Goal: Task Accomplishment & Management: Manage account settings

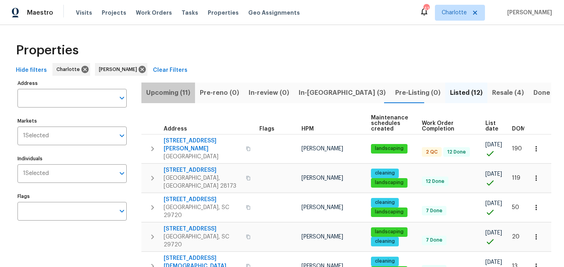
click at [170, 92] on span "Upcoming (11)" at bounding box center [168, 92] width 44 height 11
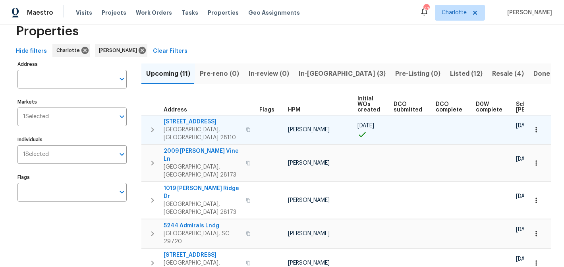
scroll to position [10, 0]
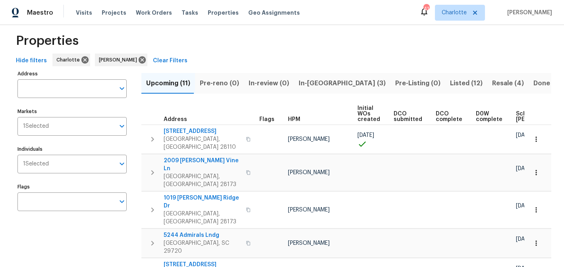
click at [316, 83] on span "In-reno (3)" at bounding box center [342, 83] width 87 height 11
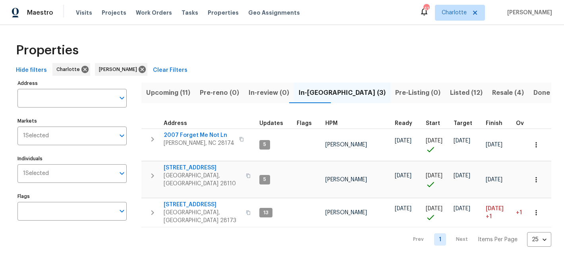
click at [450, 90] on span "Listed (12)" at bounding box center [466, 92] width 33 height 11
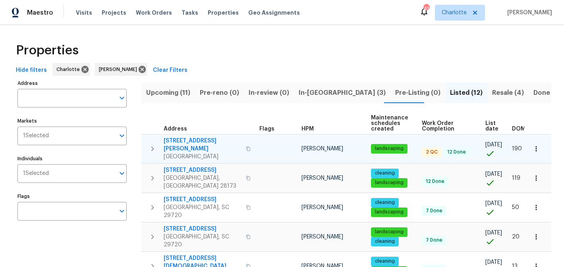
click at [174, 140] on span "5006 Brodie Ln" at bounding box center [202, 145] width 77 height 16
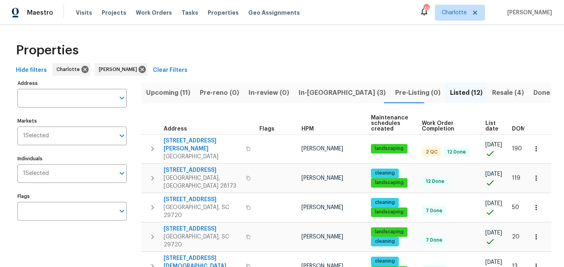
click at [492, 94] on span "Resale (4)" at bounding box center [508, 92] width 32 height 11
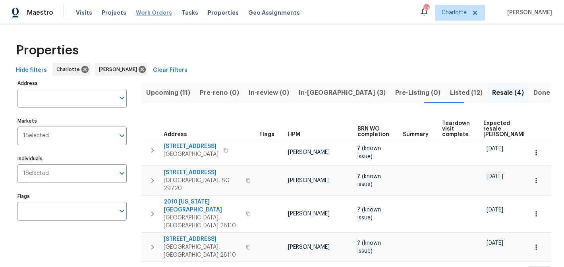
click at [141, 11] on span "Work Orders" at bounding box center [154, 13] width 36 height 8
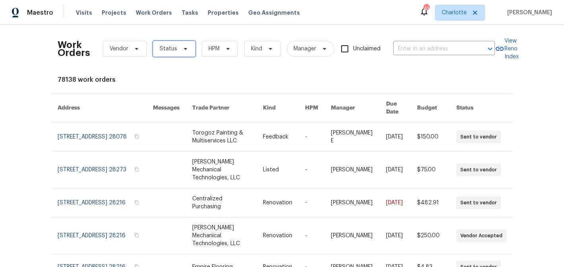
click at [180, 50] on span at bounding box center [184, 49] width 9 height 6
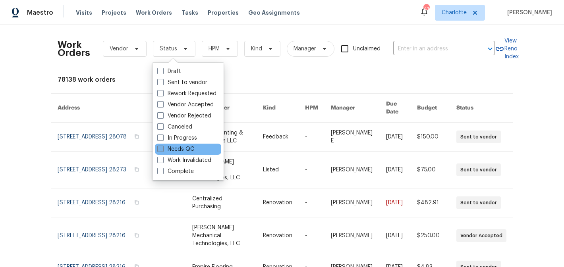
click at [183, 147] on label "Needs QC" at bounding box center [175, 149] width 37 height 8
click at [162, 147] on input "Needs QC" at bounding box center [159, 147] width 5 height 5
checkbox input "true"
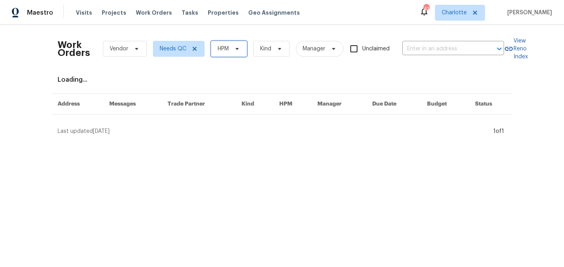
click at [240, 52] on span "HPM" at bounding box center [229, 49] width 36 height 16
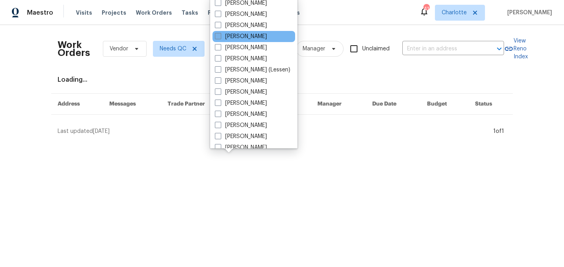
scroll to position [98, 0]
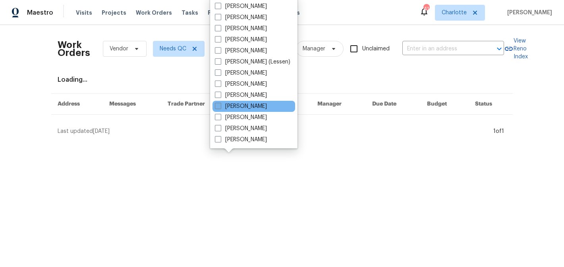
click at [243, 108] on label "[PERSON_NAME]" at bounding box center [241, 106] width 52 height 8
click at [220, 108] on input "[PERSON_NAME]" at bounding box center [217, 104] width 5 height 5
checkbox input "true"
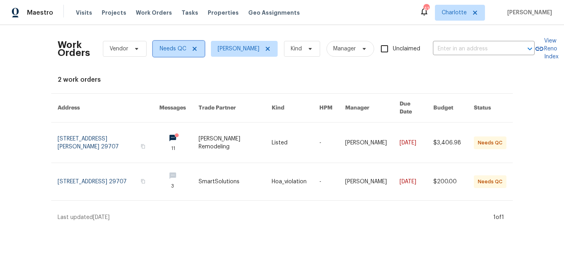
click at [194, 50] on icon at bounding box center [194, 49] width 6 height 6
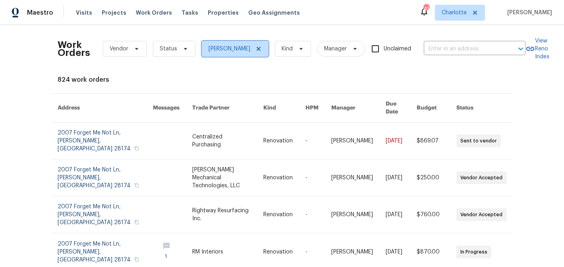
click at [261, 50] on icon at bounding box center [259, 49] width 4 height 4
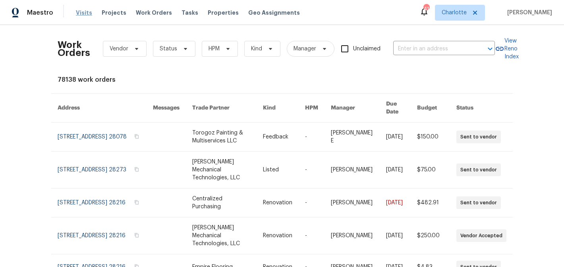
click at [81, 15] on span "Visits" at bounding box center [84, 13] width 16 height 8
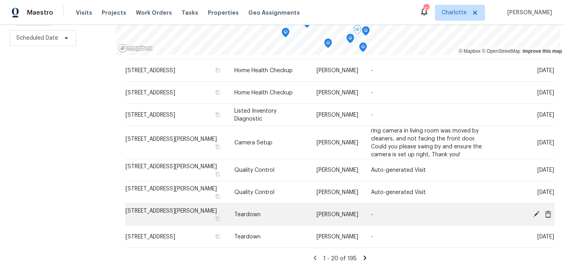
scroll to position [114, 0]
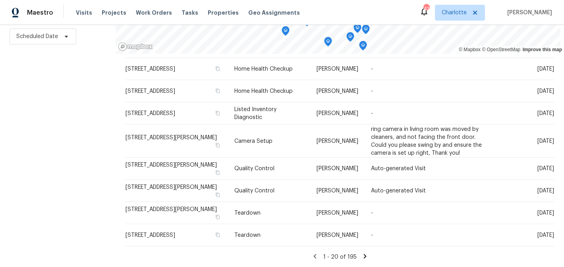
click at [364, 254] on icon at bounding box center [364, 256] width 7 height 7
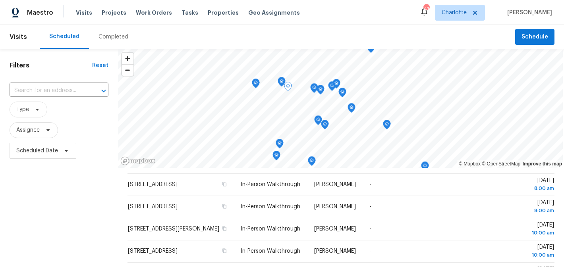
scroll to position [85, 0]
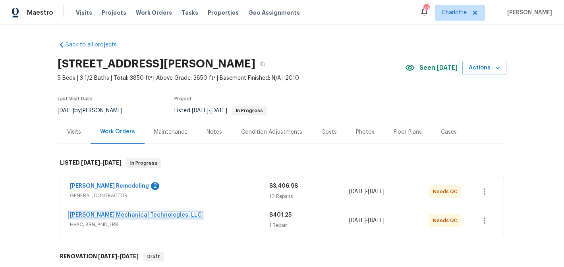
click at [122, 217] on link "Johnson's Mechanical Technologies, LLC" at bounding box center [136, 215] width 132 height 6
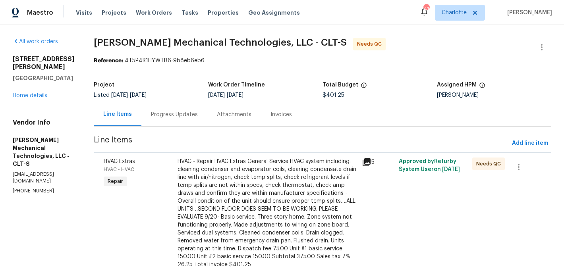
click at [296, 202] on div "HVAC - Repair HVAC Extras General Service HVAC system including: cleaning conde…" at bounding box center [267, 213] width 179 height 111
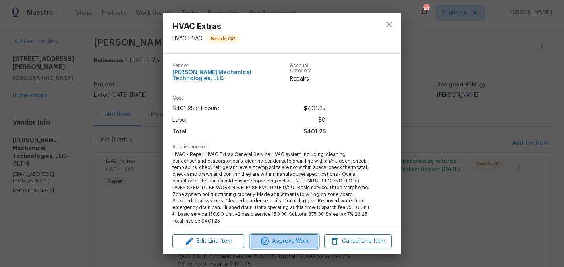
click at [293, 240] on span "Approve Work" at bounding box center [284, 242] width 62 height 10
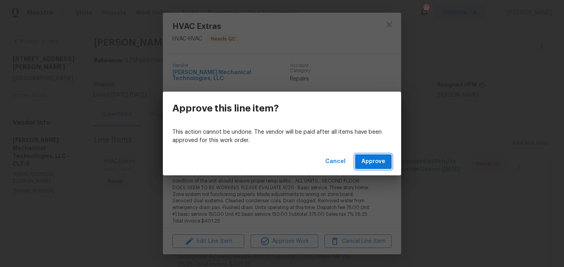
click at [380, 156] on button "Approve" at bounding box center [373, 161] width 37 height 15
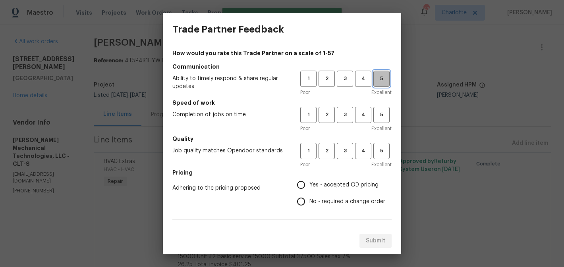
click at [382, 82] on span "5" at bounding box center [381, 78] width 15 height 9
click at [384, 135] on h5 "Quality" at bounding box center [281, 139] width 219 height 8
click at [383, 122] on button "5" at bounding box center [381, 115] width 16 height 16
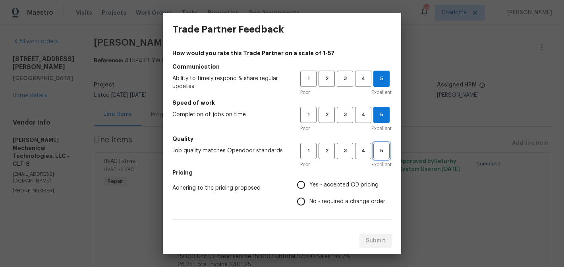
click at [380, 145] on button "5" at bounding box center [381, 151] width 16 height 16
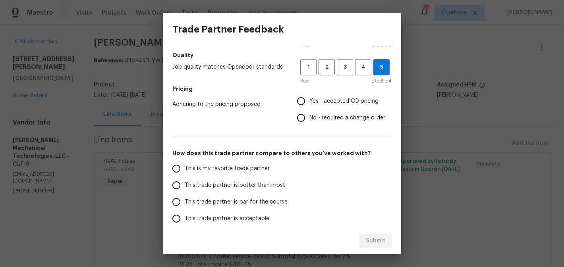
click at [330, 115] on span "No - required a change order" at bounding box center [347, 118] width 76 height 8
click at [309, 115] on input "No - required a change order" at bounding box center [301, 118] width 17 height 17
radio input "true"
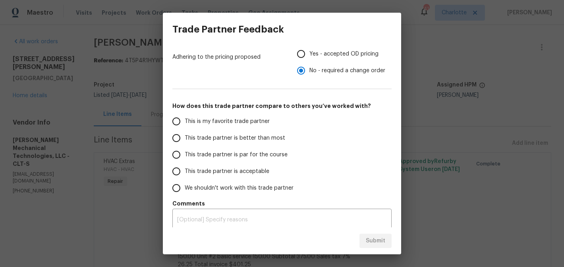
scroll to position [136, 0]
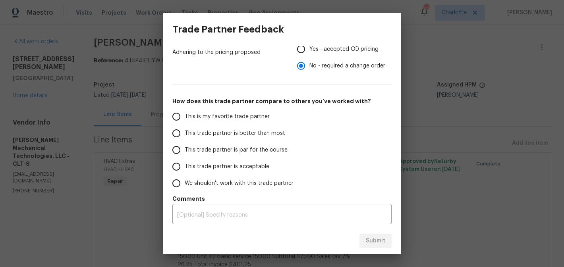
click at [233, 118] on span "This is my favorite trade partner" at bounding box center [227, 117] width 85 height 8
click at [185, 118] on input "This is my favorite trade partner" at bounding box center [176, 116] width 17 height 17
click at [374, 241] on span "Submit" at bounding box center [375, 241] width 19 height 10
radio input "true"
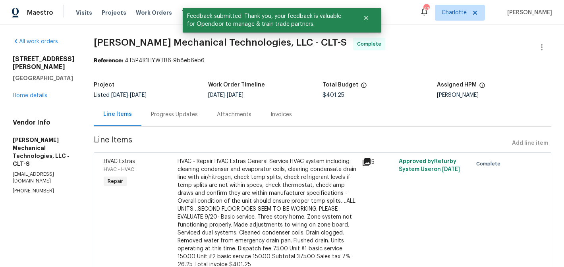
click at [198, 116] on div "Progress Updates" at bounding box center [174, 115] width 47 height 8
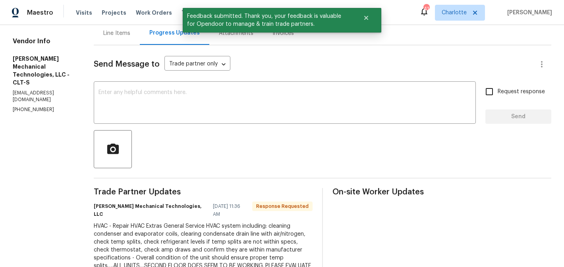
scroll to position [66, 0]
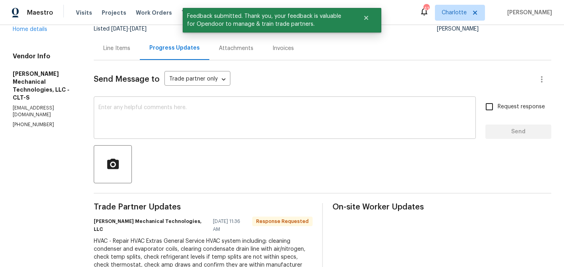
click at [193, 120] on textarea at bounding box center [284, 119] width 372 height 28
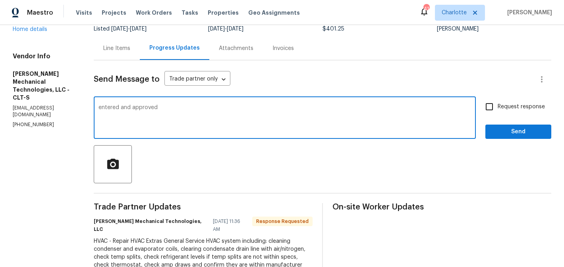
type textarea "entered and approved"
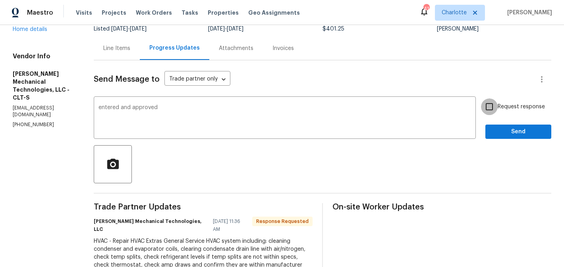
click at [496, 107] on input "Request response" at bounding box center [489, 106] width 17 height 17
checkbox input "true"
click at [512, 131] on span "Send" at bounding box center [518, 132] width 53 height 10
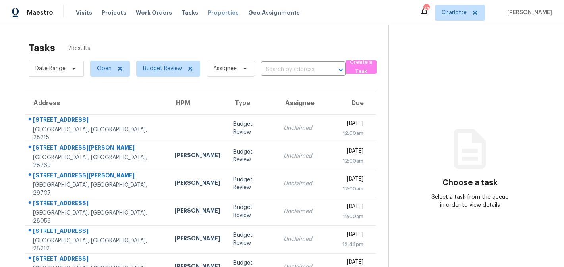
click at [218, 11] on span "Properties" at bounding box center [223, 13] width 31 height 8
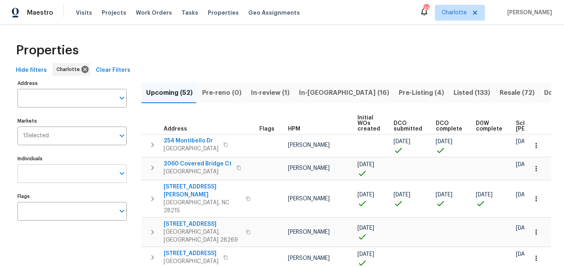
click at [90, 169] on input "Individuals" at bounding box center [65, 173] width 97 height 19
type input "matthew"
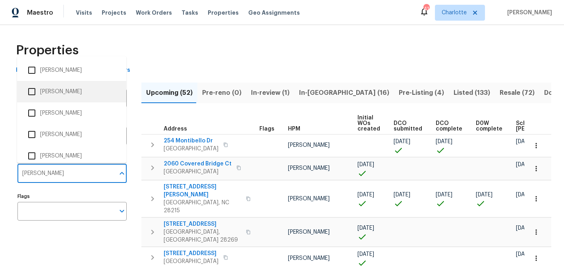
click at [100, 91] on li "[PERSON_NAME]" at bounding box center [71, 91] width 96 height 17
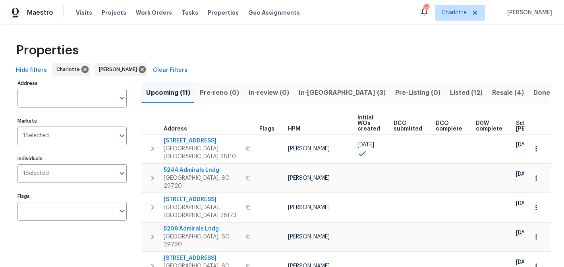
click at [321, 91] on span "In-reno (3)" at bounding box center [342, 92] width 87 height 11
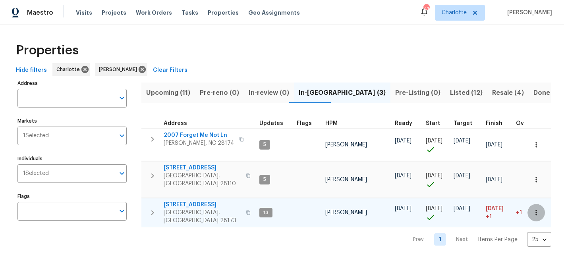
click at [536, 209] on icon "button" at bounding box center [536, 213] width 8 height 8
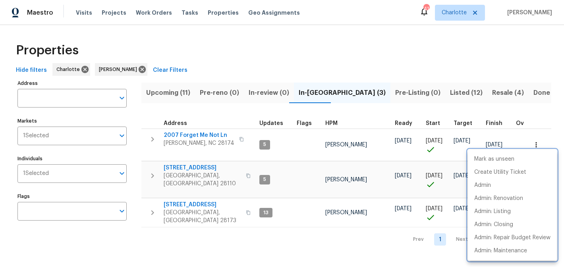
click at [186, 201] on div at bounding box center [282, 133] width 564 height 267
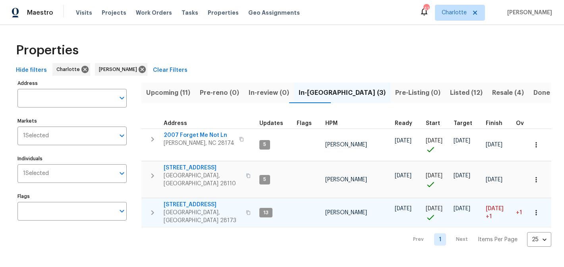
click at [197, 201] on span "431 Ranelagh Dr" at bounding box center [202, 205] width 77 height 8
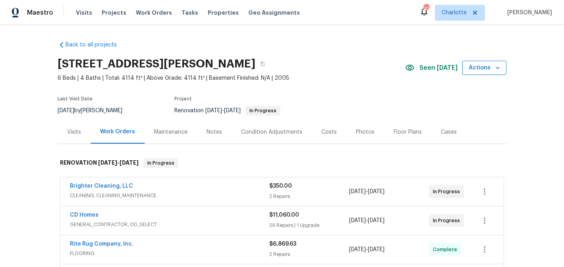
click at [485, 66] on span "Actions" at bounding box center [484, 68] width 31 height 10
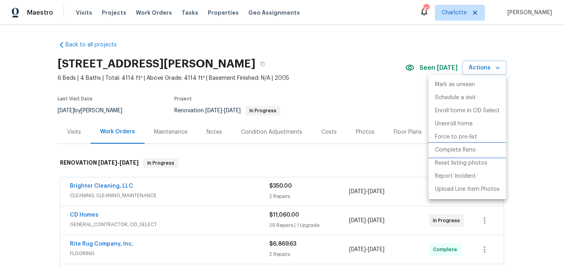
click at [473, 152] on p "Complete Reno" at bounding box center [455, 150] width 41 height 8
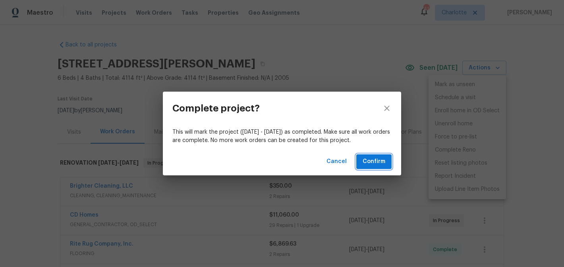
click at [382, 158] on span "Confirm" at bounding box center [374, 162] width 23 height 10
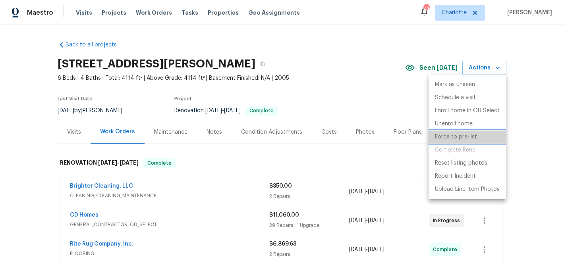
click at [471, 134] on p "Force to pre-list" at bounding box center [456, 137] width 42 height 8
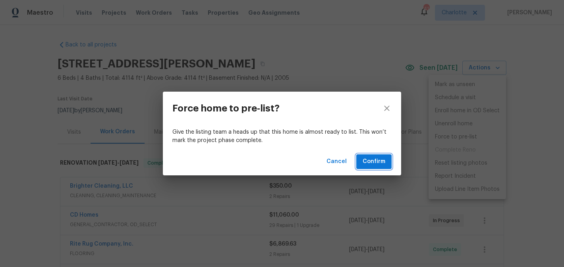
click at [367, 164] on span "Confirm" at bounding box center [374, 162] width 23 height 10
